Goal: Task Accomplishment & Management: Manage account settings

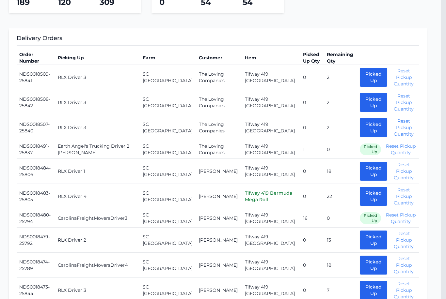
scroll to position [0, 5]
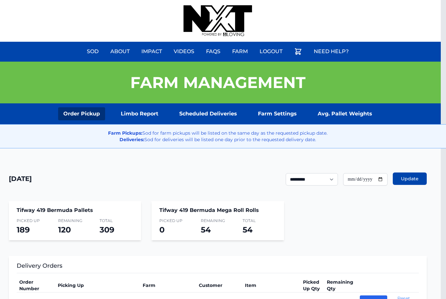
click at [223, 115] on link "Scheduled Deliveries" at bounding box center [208, 113] width 68 height 13
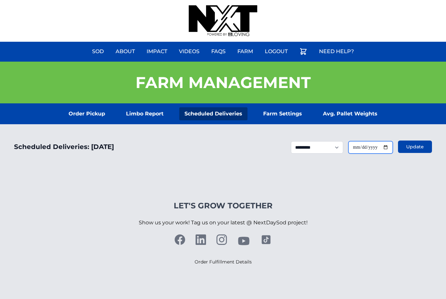
click at [377, 143] on input "**********" at bounding box center [370, 147] width 44 height 12
type input "**********"
click at [414, 153] on button "Update" at bounding box center [415, 147] width 34 height 12
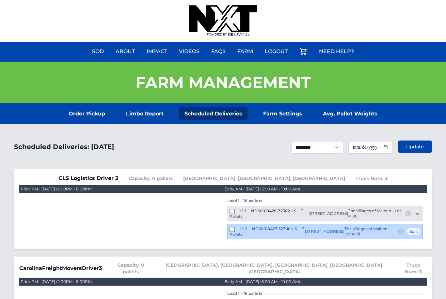
click at [87, 118] on link "Order Pickup" at bounding box center [86, 113] width 47 height 13
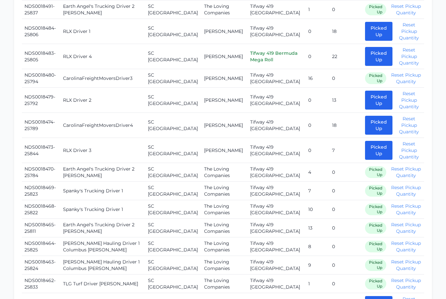
scroll to position [371, 0]
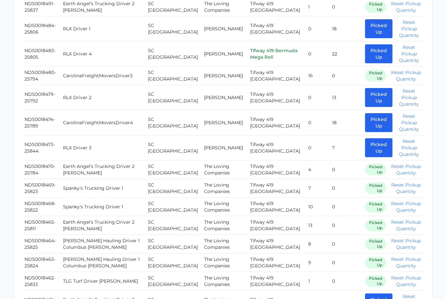
click at [365, 88] on button "Picked Up" at bounding box center [378, 97] width 27 height 19
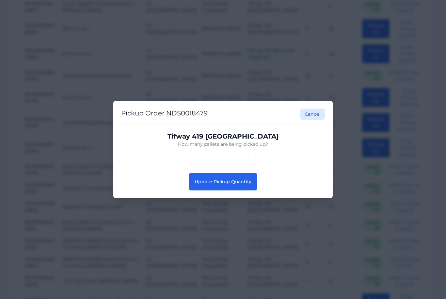
click at [220, 191] on button "Update Pickup Quantity" at bounding box center [223, 182] width 68 height 18
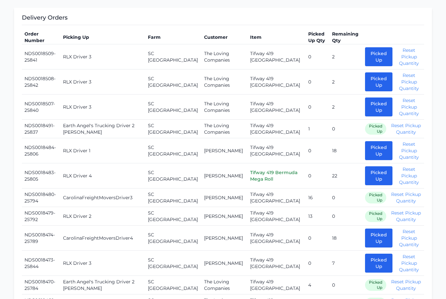
scroll to position [248, 0]
click at [369, 172] on button "Picked Up" at bounding box center [378, 176] width 27 height 19
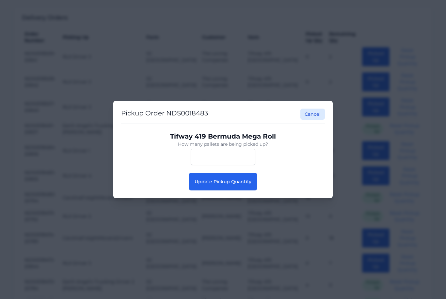
click at [229, 185] on span "Update Pickup Quantity" at bounding box center [223, 182] width 57 height 6
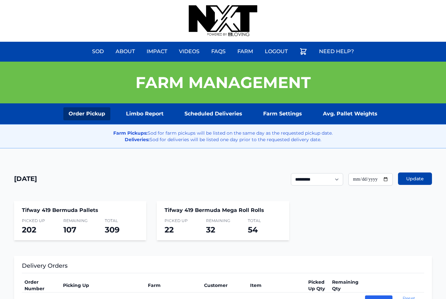
click at [225, 124] on div "Farm Pickups: Sod for farm pickups will be listed on the same day as the reques…" at bounding box center [223, 136] width 456 height 24
click at [227, 108] on link "Scheduled Deliveries" at bounding box center [213, 113] width 68 height 13
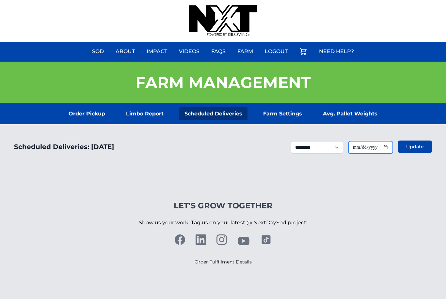
click at [355, 149] on input "**********" at bounding box center [370, 147] width 44 height 12
type input "**********"
click at [409, 144] on span "Update" at bounding box center [415, 147] width 18 height 7
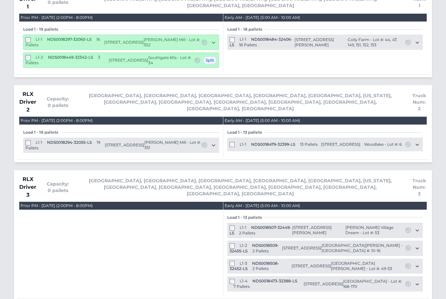
scroll to position [1042, 0]
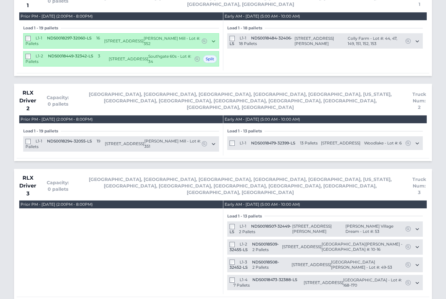
click at [240, 141] on span "L1-1" at bounding box center [243, 143] width 7 height 5
click at [236, 141] on div "L1-1 NDS0018479-32399-LS 13 Pallets" at bounding box center [273, 144] width 88 height 6
click at [237, 141] on div "L1-1 NDS0018479-32399-LS 13 Pallets" at bounding box center [273, 144] width 88 height 6
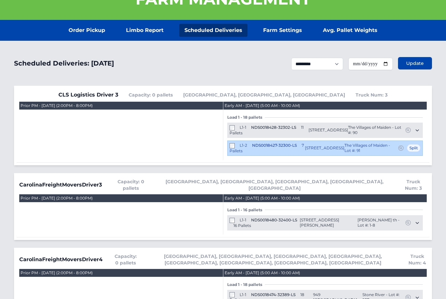
scroll to position [0, 0]
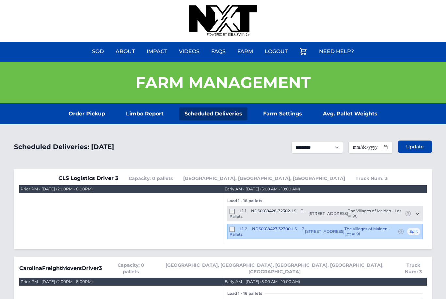
click at [93, 120] on link "Order Pickup" at bounding box center [86, 113] width 47 height 13
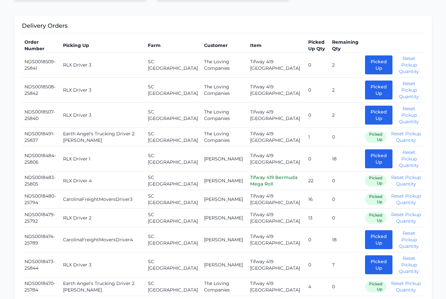
scroll to position [241, 0]
click at [398, 211] on button "Reset Pickup Quantity" at bounding box center [405, 217] width 31 height 13
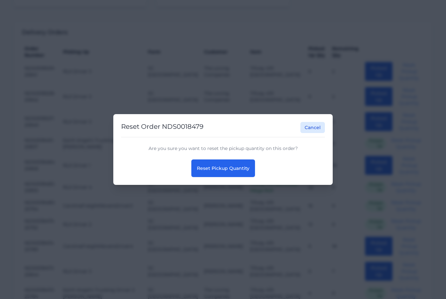
scroll to position [224, 0]
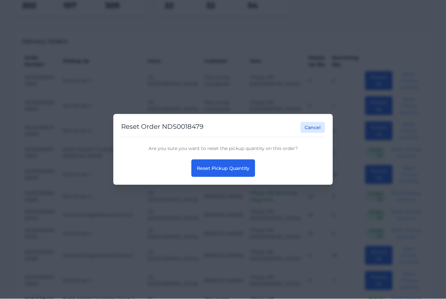
click at [225, 171] on span "Reset Pickup Quantity" at bounding box center [223, 169] width 53 height 6
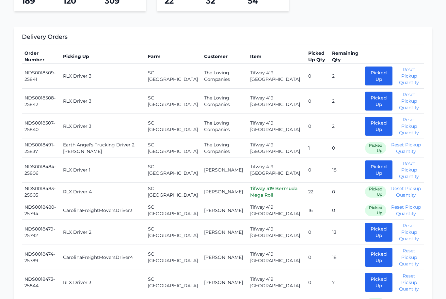
scroll to position [229, 0]
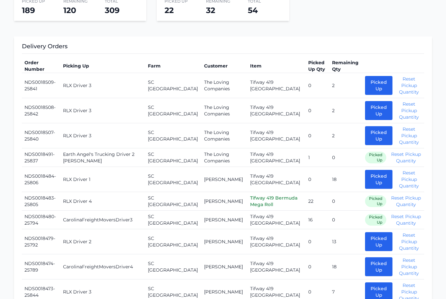
click at [369, 87] on button "Picked Up" at bounding box center [378, 85] width 27 height 19
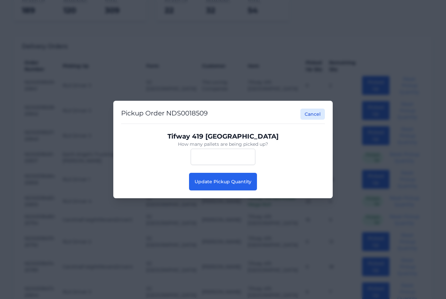
click at [229, 185] on span "Update Pickup Quantity" at bounding box center [223, 182] width 57 height 6
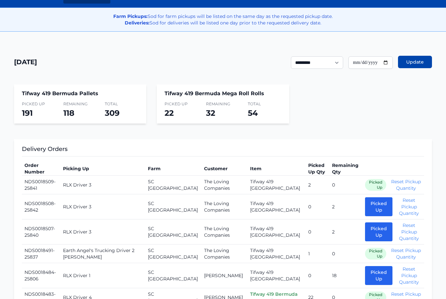
scroll to position [118, 0]
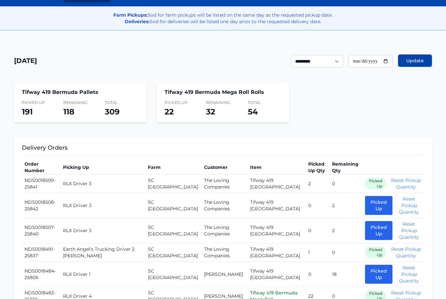
click at [369, 202] on button "Picked Up" at bounding box center [378, 206] width 27 height 19
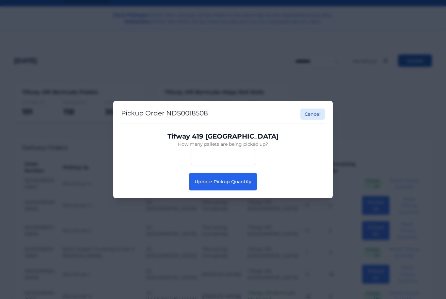
click at [212, 185] on span "Update Pickup Quantity" at bounding box center [223, 182] width 57 height 6
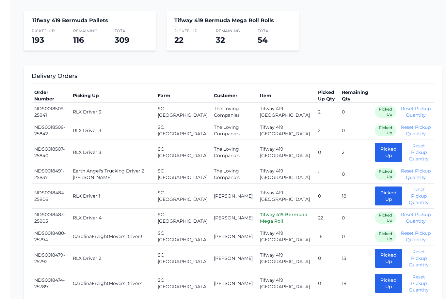
scroll to position [211, 0]
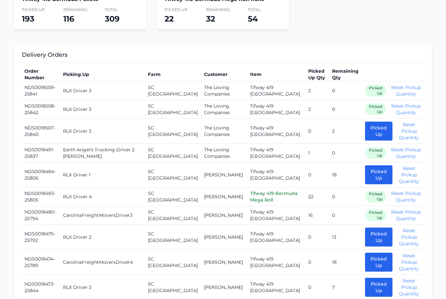
click at [374, 127] on button "Picked Up" at bounding box center [378, 131] width 27 height 19
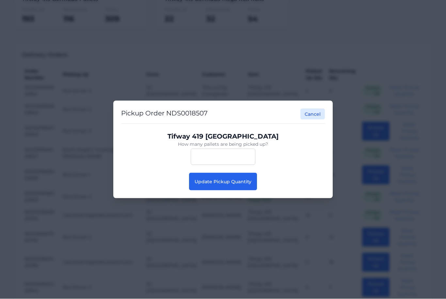
scroll to position [211, 0]
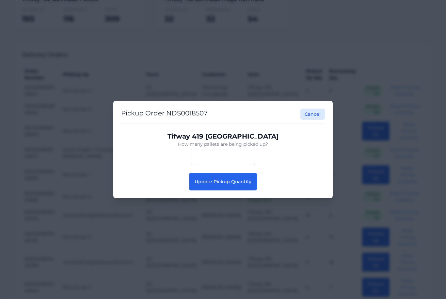
click at [229, 191] on button "Update Pickup Quantity" at bounding box center [223, 182] width 68 height 18
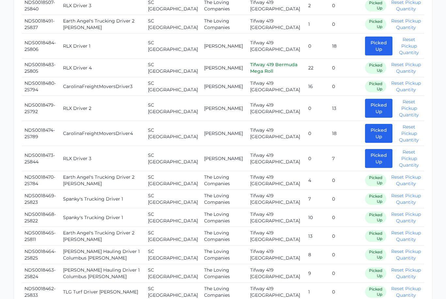
scroll to position [334, 0]
click at [365, 154] on button "Picked Up" at bounding box center [378, 158] width 27 height 19
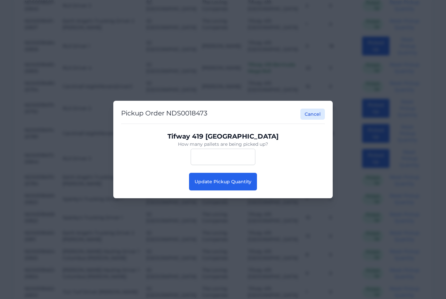
click at [215, 198] on div "Pickup Order NDS0018473 Cancel Tifway 419 Bermuda How many pallets are being pi…" at bounding box center [222, 150] width 219 height 98
click at [217, 173] on div "Tifway 419 Bermuda How many pallets are being picked up? *" at bounding box center [223, 148] width 204 height 49
click at [221, 185] on button "Update Pickup Quantity" at bounding box center [223, 182] width 68 height 18
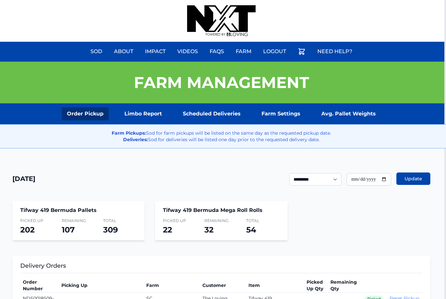
scroll to position [0, 2]
click at [236, 117] on link "Scheduled Deliveries" at bounding box center [212, 113] width 68 height 13
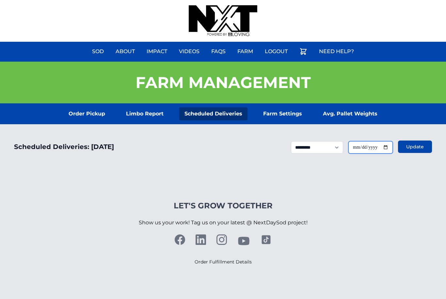
click at [366, 143] on input "**********" at bounding box center [370, 147] width 44 height 12
type input "**********"
click at [414, 149] on span "Update" at bounding box center [415, 147] width 18 height 7
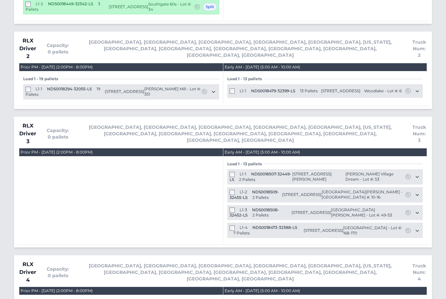
scroll to position [1101, 0]
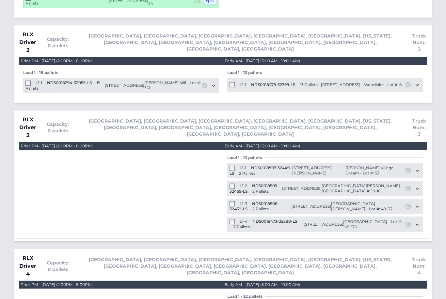
click at [236, 166] on div "L1-1 NDS0018507-32449-LS 2 Pallets" at bounding box center [260, 171] width 63 height 11
click at [233, 219] on div "L1-4 NDS0018473-32388-LS 7 Pallets" at bounding box center [266, 224] width 74 height 11
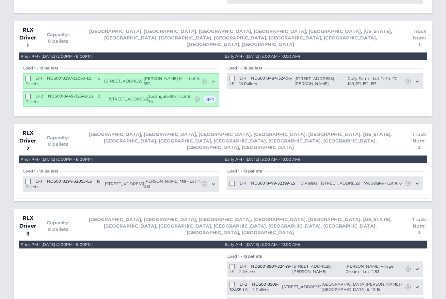
scroll to position [1003, 0]
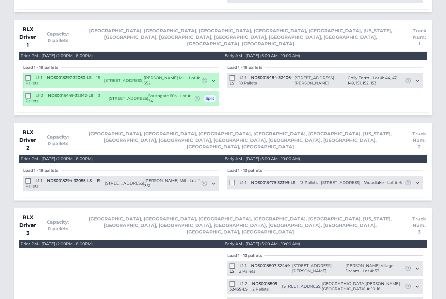
click at [217, 176] on div "L1-1 NDS0018294-32055-LS 19 Pallets 3817 Horsham Street Indian Land, SC 29707 H…" at bounding box center [121, 183] width 196 height 15
click at [211, 180] on icon at bounding box center [213, 183] width 7 height 7
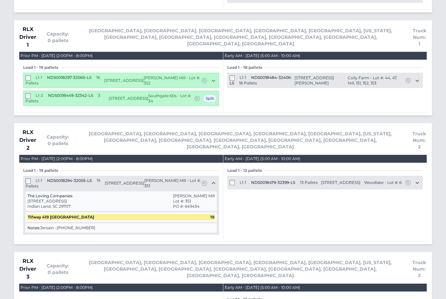
click at [215, 180] on icon at bounding box center [213, 183] width 7 height 7
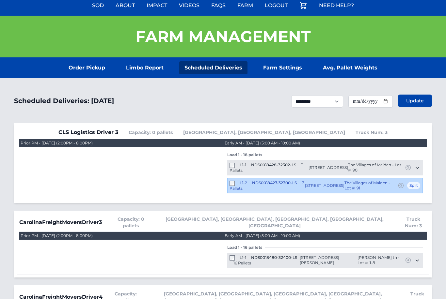
scroll to position [0, 0]
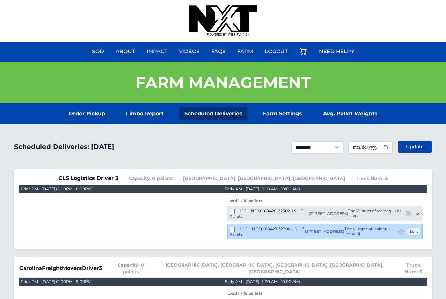
click at [87, 110] on link "Order Pickup" at bounding box center [86, 113] width 47 height 13
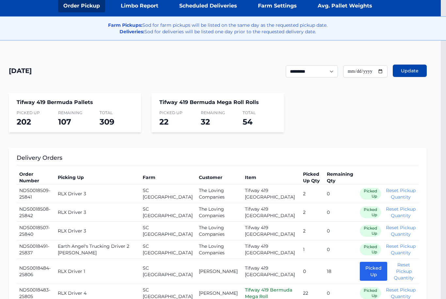
scroll to position [0, 5]
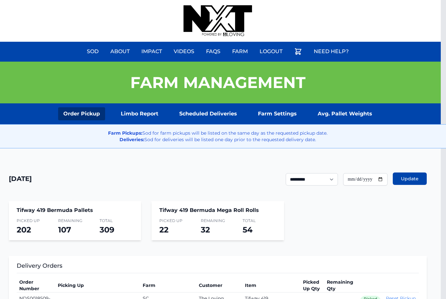
click at [209, 120] on link "Scheduled Deliveries" at bounding box center [208, 113] width 68 height 13
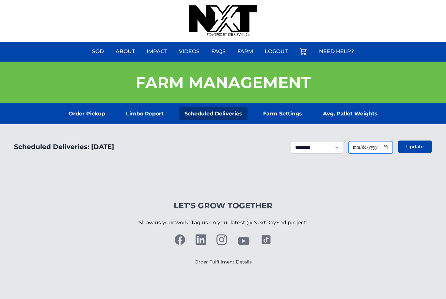
click at [376, 145] on input "**********" at bounding box center [370, 147] width 44 height 12
type input "**********"
click at [414, 143] on button "Update" at bounding box center [415, 147] width 34 height 12
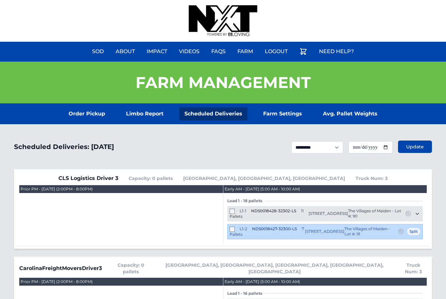
click at [89, 112] on link "Order Pickup" at bounding box center [86, 113] width 47 height 13
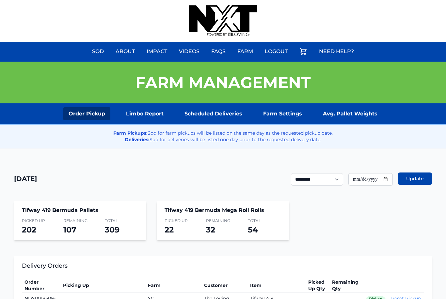
click at [228, 111] on link "Scheduled Deliveries" at bounding box center [213, 113] width 68 height 13
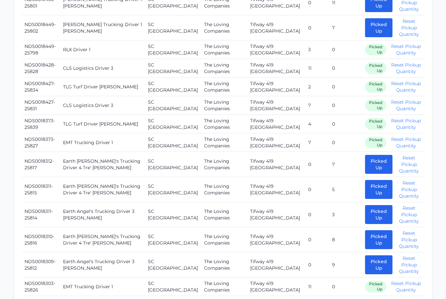
scroll to position [734, 0]
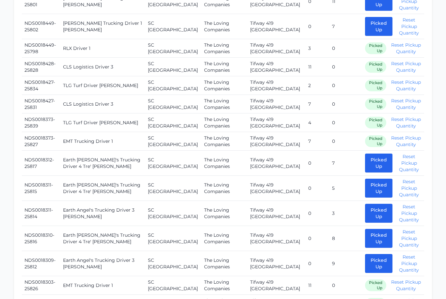
click at [365, 230] on button "Picked Up" at bounding box center [378, 238] width 27 height 19
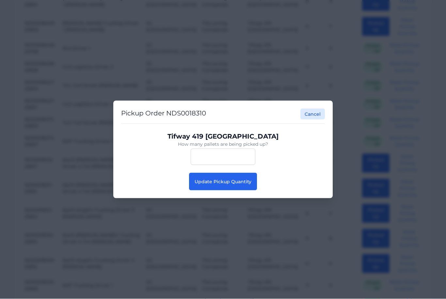
scroll to position [734, 0]
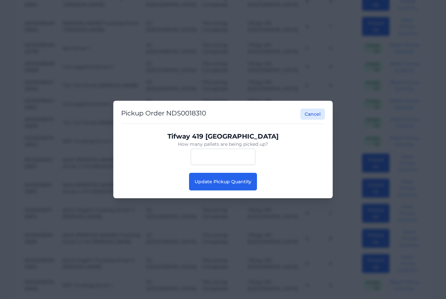
click at [197, 185] on span "Update Pickup Quantity" at bounding box center [223, 182] width 57 height 6
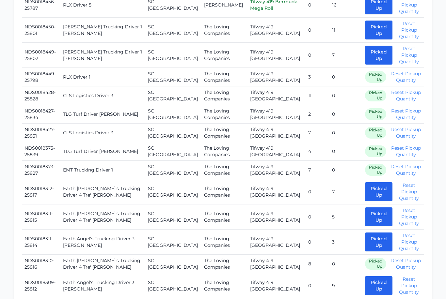
scroll to position [705, 0]
click at [371, 209] on button "Picked Up" at bounding box center [378, 217] width 27 height 19
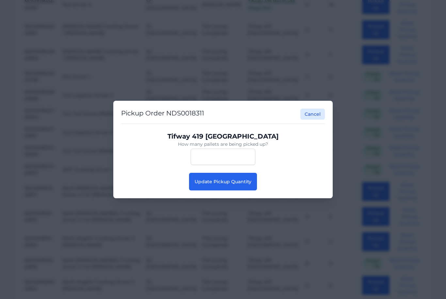
click at [228, 188] on button "Update Pickup Quantity" at bounding box center [223, 182] width 68 height 18
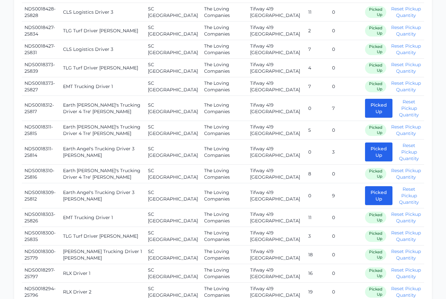
scroll to position [789, 0]
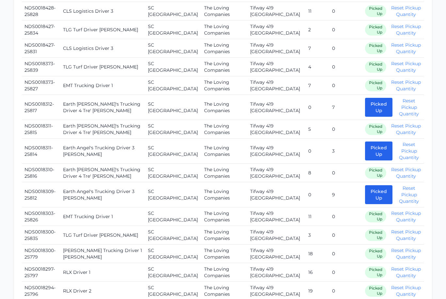
click at [365, 99] on button "Picked Up" at bounding box center [378, 107] width 27 height 19
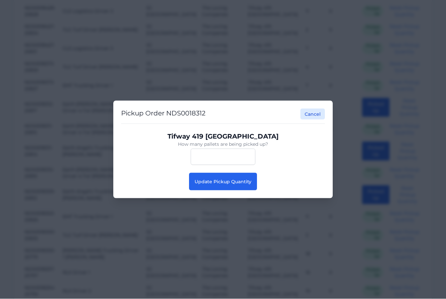
scroll to position [790, 0]
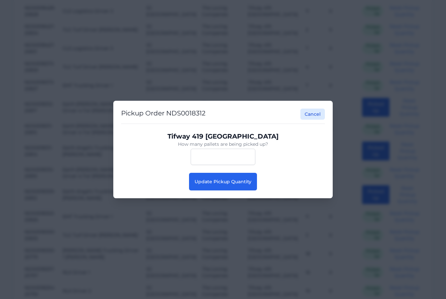
click at [229, 191] on button "Update Pickup Quantity" at bounding box center [223, 182] width 68 height 18
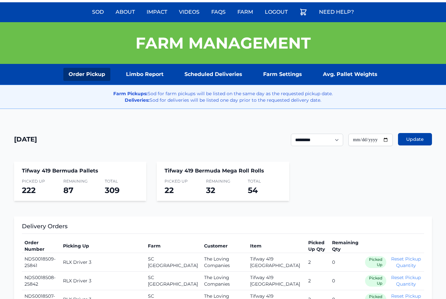
scroll to position [38, 0]
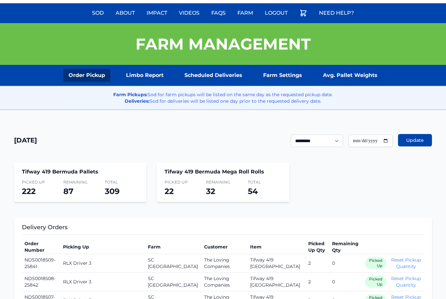
click at [214, 75] on link "Scheduled Deliveries" at bounding box center [213, 75] width 68 height 13
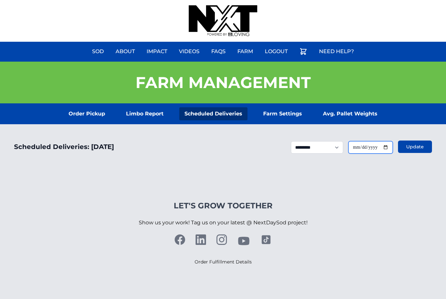
click at [376, 142] on input "**********" at bounding box center [370, 147] width 44 height 12
type input "**********"
click at [418, 141] on button "Update" at bounding box center [415, 147] width 34 height 12
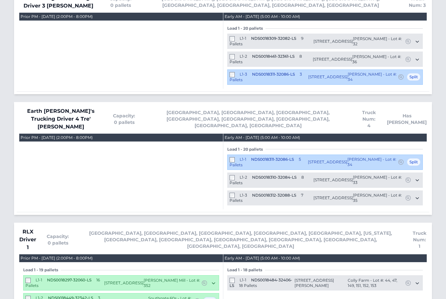
scroll to position [800, 0]
click at [239, 157] on span "5 Pallets" at bounding box center [264, 162] width 71 height 10
click at [226, 164] on div "Load 1 - 20 pallets L1-1 NDS0018311-32086-LS" at bounding box center [324, 176] width 203 height 68
click at [237, 193] on div "L1-3 NDS0018312-32088-LS 7 Pallets" at bounding box center [271, 198] width 84 height 11
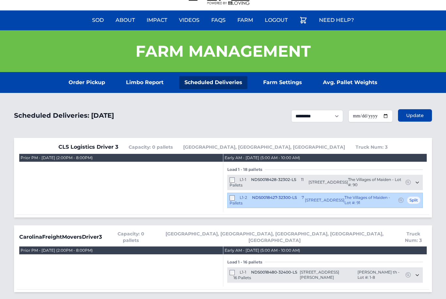
scroll to position [0, 0]
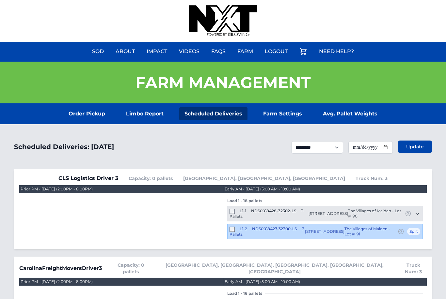
click at [73, 120] on link "Order Pickup" at bounding box center [86, 113] width 47 height 13
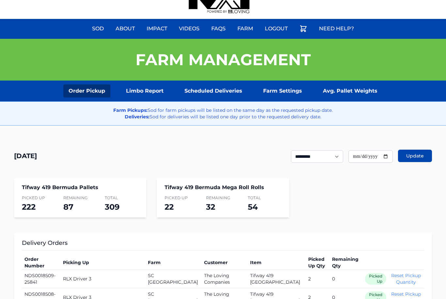
scroll to position [21, 0]
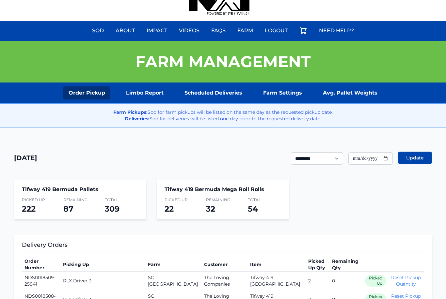
click at [197, 105] on div "Farm Pickups: Sod for farm pickups will be listed on the same day as the reques…" at bounding box center [223, 115] width 456 height 24
click at [209, 90] on link "Scheduled Deliveries" at bounding box center [213, 93] width 68 height 13
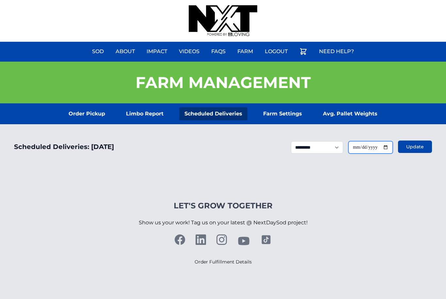
click at [357, 147] on input "**********" at bounding box center [370, 147] width 44 height 12
type input "**********"
click at [406, 146] on button "Update" at bounding box center [415, 147] width 34 height 12
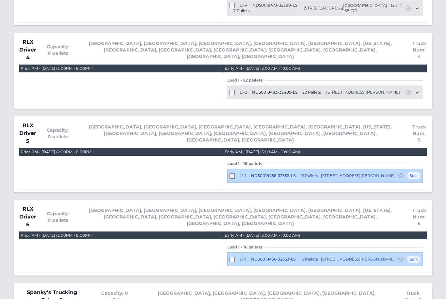
scroll to position [1318, 0]
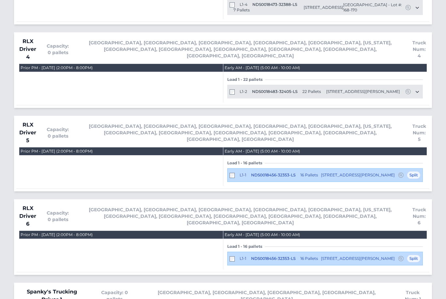
click at [228, 252] on div "L1-1 NDS0018456-32353-LS 16 Pallets 560 Hinton Oaks Blvd Knightdale, NC 27545 E…" at bounding box center [325, 259] width 196 height 14
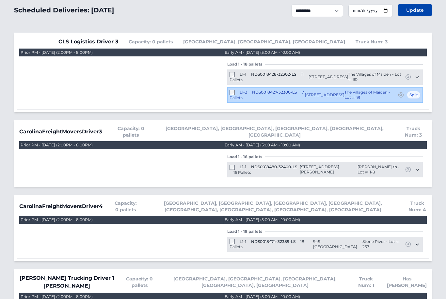
scroll to position [0, 0]
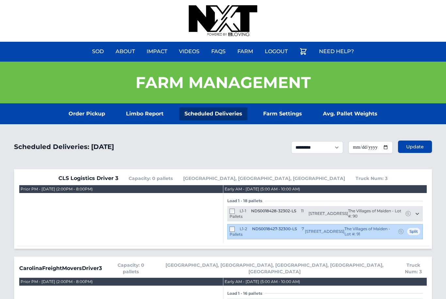
click at [89, 107] on link "Order Pickup" at bounding box center [86, 113] width 47 height 13
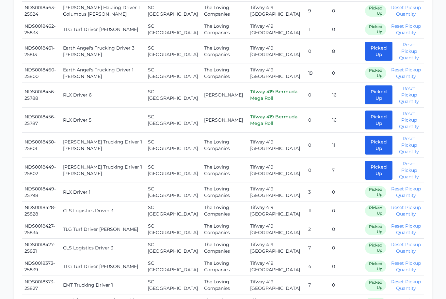
scroll to position [594, 0]
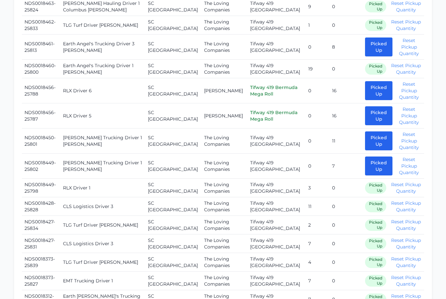
click at [366, 111] on button "Picked Up" at bounding box center [378, 116] width 27 height 19
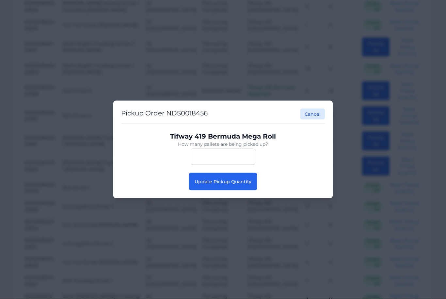
scroll to position [594, 0]
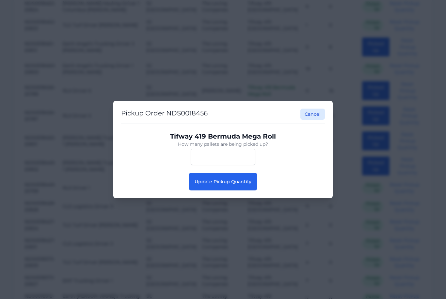
click at [317, 120] on button "Cancel" at bounding box center [312, 114] width 24 height 11
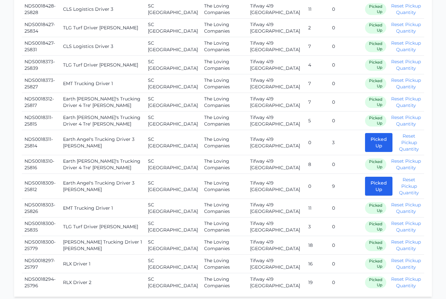
scroll to position [790, 0]
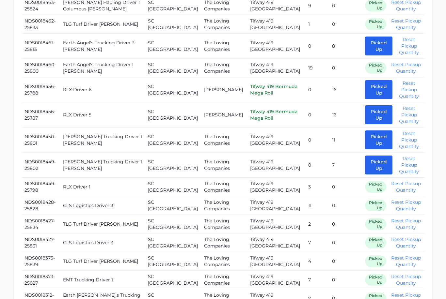
click at [365, 109] on button "Picked Up" at bounding box center [378, 115] width 27 height 19
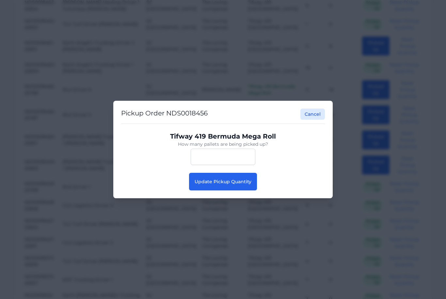
click at [217, 182] on span "Update Pickup Quantity" at bounding box center [223, 182] width 57 height 6
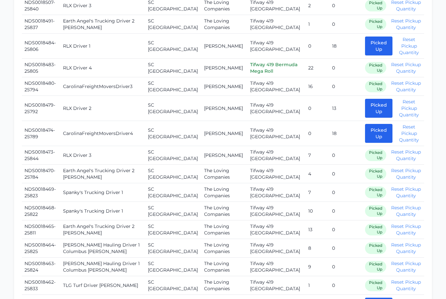
scroll to position [334, 0]
click at [366, 135] on button "Picked Up" at bounding box center [378, 133] width 27 height 19
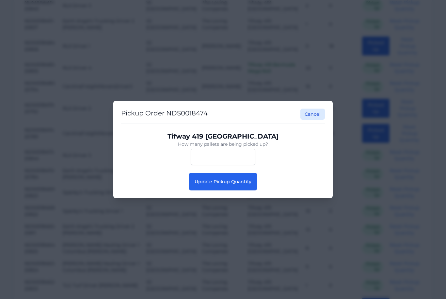
click at [231, 174] on button "Update Pickup Quantity" at bounding box center [223, 182] width 68 height 18
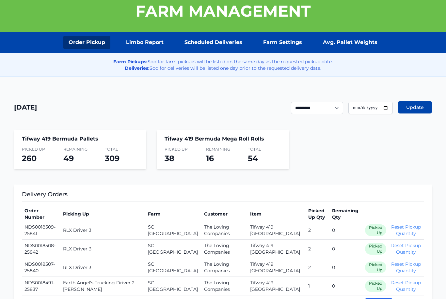
scroll to position [53, 0]
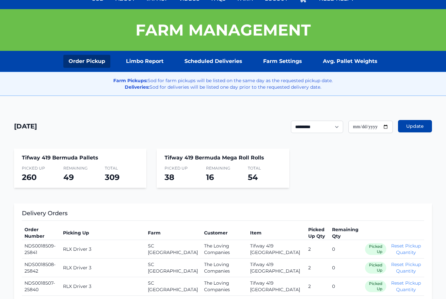
click at [212, 63] on link "Scheduled Deliveries" at bounding box center [213, 61] width 68 height 13
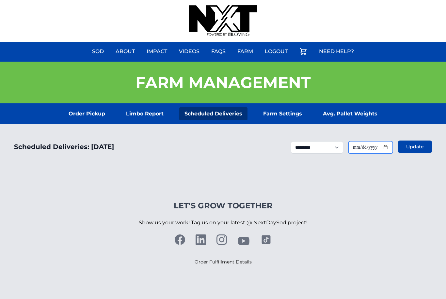
click at [367, 146] on input "**********" at bounding box center [370, 147] width 44 height 12
type input "**********"
click at [407, 149] on span "Update" at bounding box center [415, 147] width 18 height 7
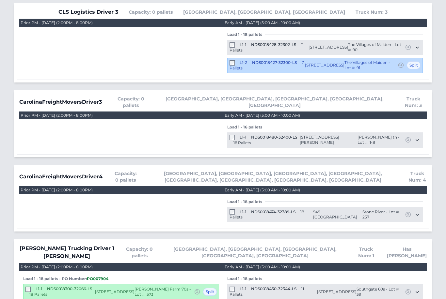
scroll to position [166, 0]
click at [228, 208] on div "L1-1 NDS0018474-32389-LS 18 Pallets [STREET_ADDRESS] Stone River - Lot #: 257 […" at bounding box center [325, 215] width 196 height 15
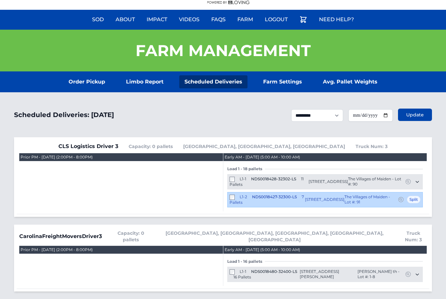
scroll to position [0, 0]
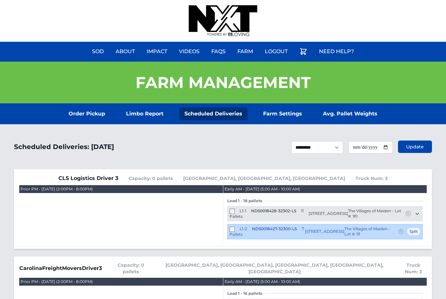
click at [84, 119] on link "Order Pickup" at bounding box center [86, 113] width 47 height 13
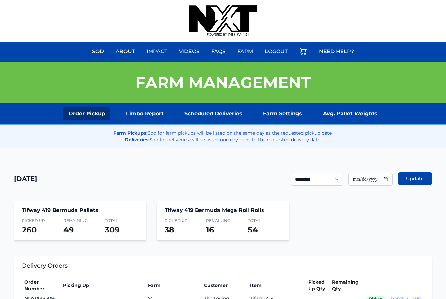
click at [230, 109] on link "Scheduled Deliveries" at bounding box center [213, 113] width 68 height 13
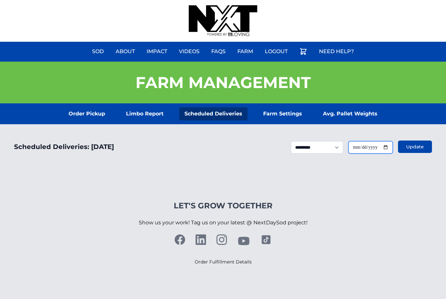
click at [375, 153] on input "**********" at bounding box center [370, 147] width 44 height 12
type input "**********"
click at [423, 144] on span "Update" at bounding box center [415, 147] width 18 height 7
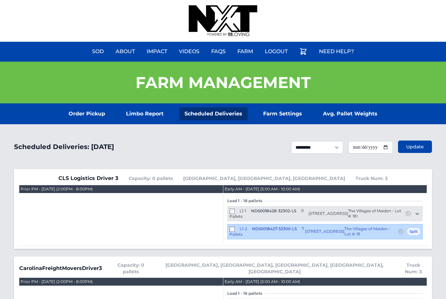
click at [91, 114] on link "Order Pickup" at bounding box center [86, 113] width 47 height 13
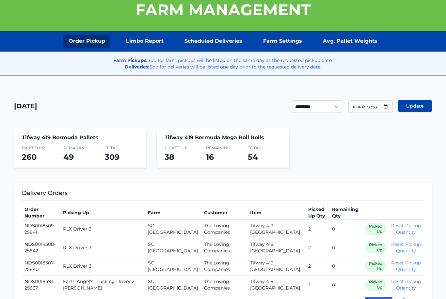
scroll to position [73, 0]
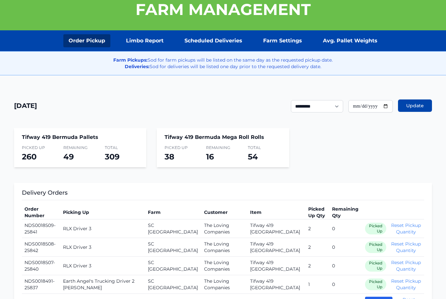
click at [214, 40] on link "Scheduled Deliveries" at bounding box center [213, 41] width 68 height 13
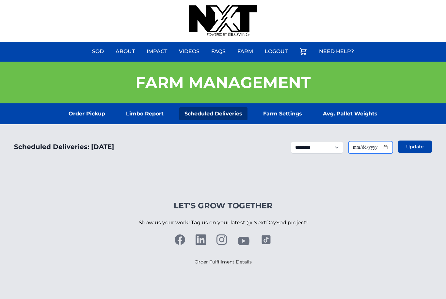
click at [374, 145] on input "**********" at bounding box center [370, 147] width 44 height 12
type input "**********"
click at [416, 141] on button "Update" at bounding box center [415, 147] width 34 height 12
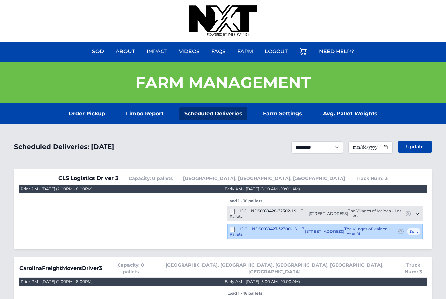
click at [94, 110] on link "Order Pickup" at bounding box center [86, 113] width 47 height 13
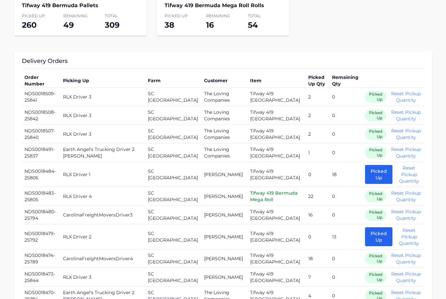
scroll to position [205, 0]
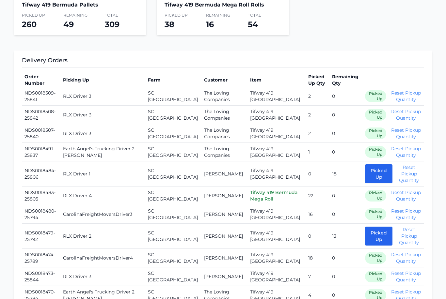
click at [367, 181] on button "Picked Up" at bounding box center [378, 174] width 27 height 19
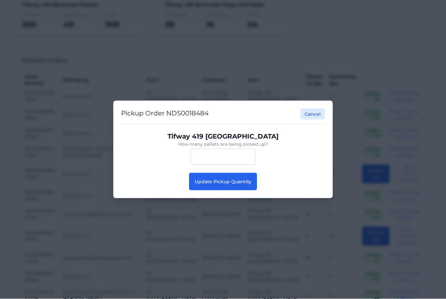
scroll to position [206, 0]
click at [223, 191] on button "Update Pickup Quantity" at bounding box center [223, 182] width 68 height 18
click at [223, 185] on span "Update Pickup Quantity" at bounding box center [223, 182] width 57 height 6
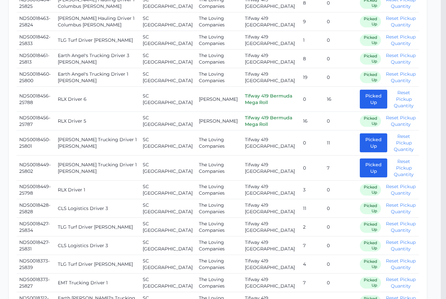
scroll to position [561, 5]
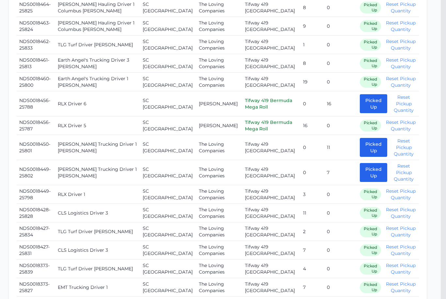
click at [360, 103] on button "Picked Up" at bounding box center [373, 103] width 27 height 19
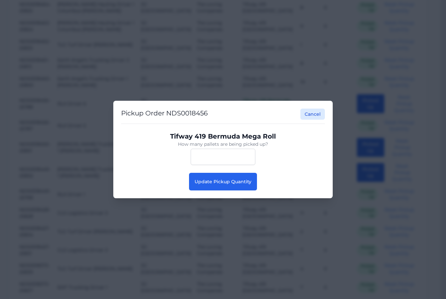
click at [234, 185] on span "Update Pickup Quantity" at bounding box center [223, 182] width 57 height 6
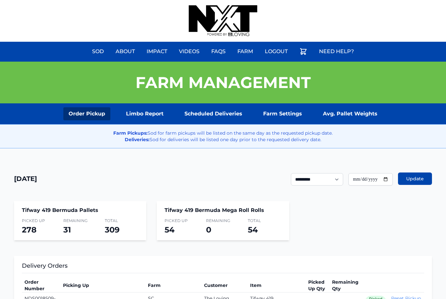
click at [215, 115] on link "Scheduled Deliveries" at bounding box center [213, 113] width 68 height 13
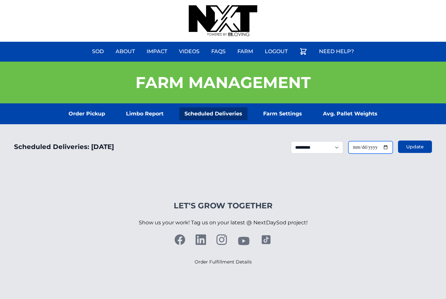
click at [362, 142] on input "**********" at bounding box center [370, 147] width 44 height 12
type input "**********"
click at [406, 150] on span "Update" at bounding box center [415, 147] width 18 height 7
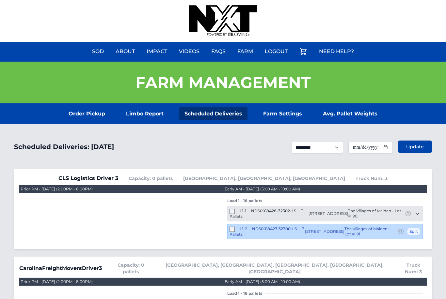
click at [92, 115] on link "Order Pickup" at bounding box center [86, 113] width 47 height 13
